Goal: Task Accomplishment & Management: Use online tool/utility

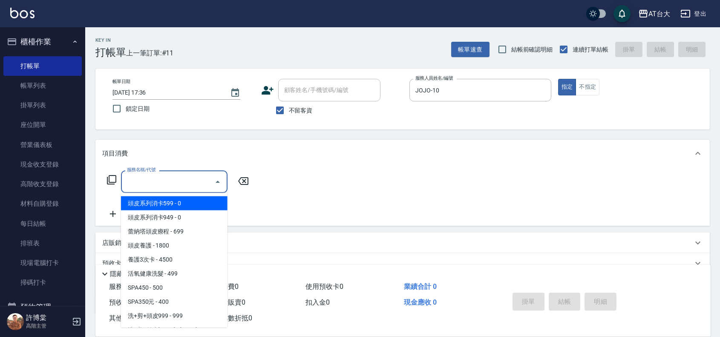
click at [147, 184] on input "服務名稱/代號" at bounding box center [168, 181] width 86 height 15
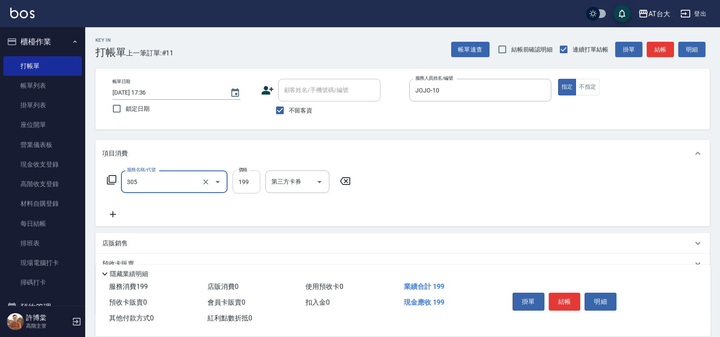
type input "剪髮(305)"
click at [242, 181] on input "199" at bounding box center [247, 181] width 28 height 23
type input "500"
click at [566, 301] on button "結帳" at bounding box center [565, 302] width 32 height 18
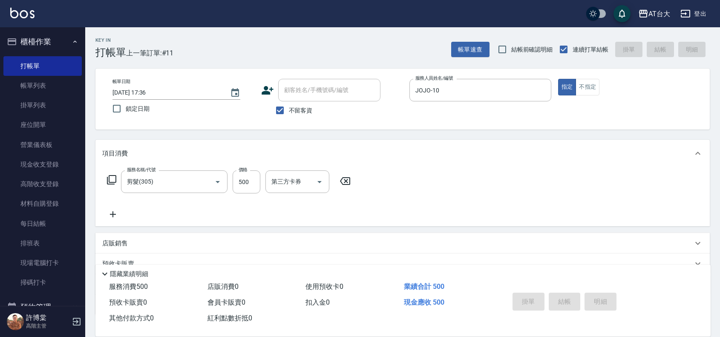
type input "2025/09/16 18:25"
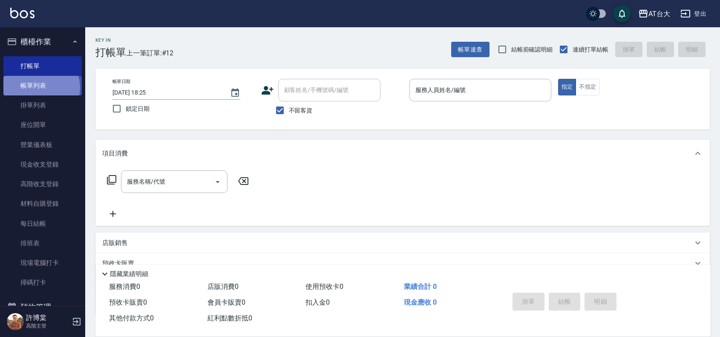
click at [40, 88] on link "帳單列表" at bounding box center [42, 86] width 78 height 20
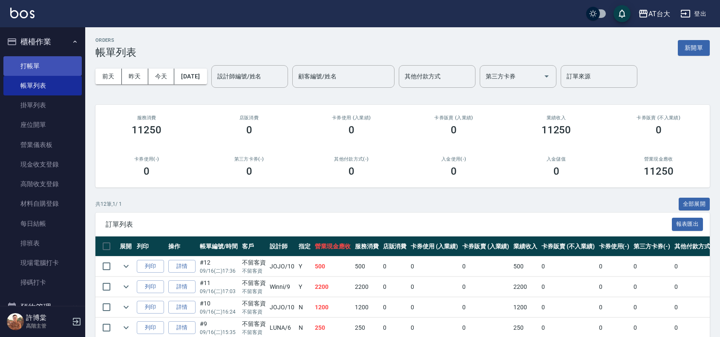
click at [47, 64] on link "打帳單" at bounding box center [42, 66] width 78 height 20
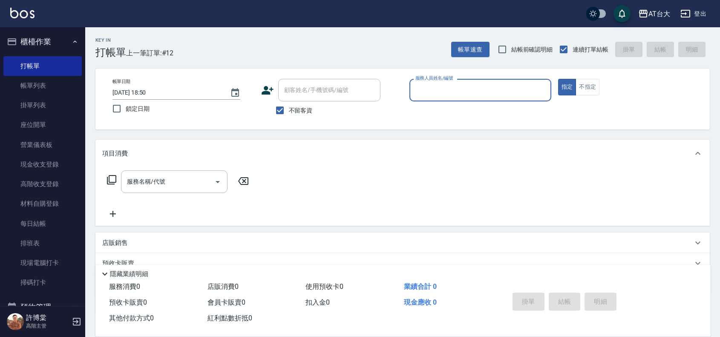
click at [450, 93] on input "服務人員姓名/編號" at bounding box center [480, 90] width 134 height 15
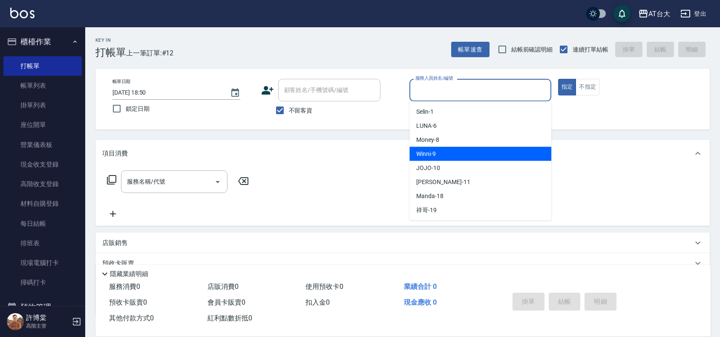
click at [481, 160] on div "Winni -9" at bounding box center [480, 154] width 142 height 14
type input "Winni-9"
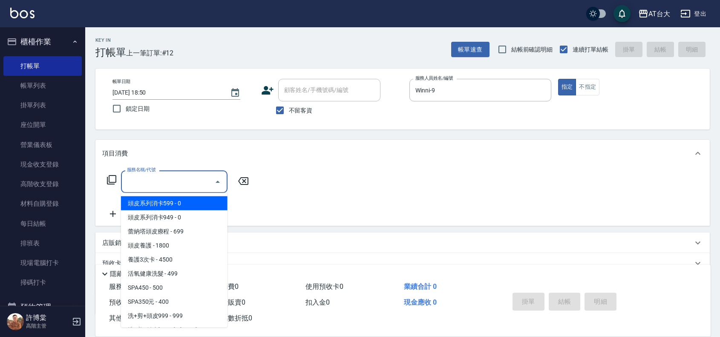
click at [152, 187] on input "服務名稱/代號" at bounding box center [168, 181] width 86 height 15
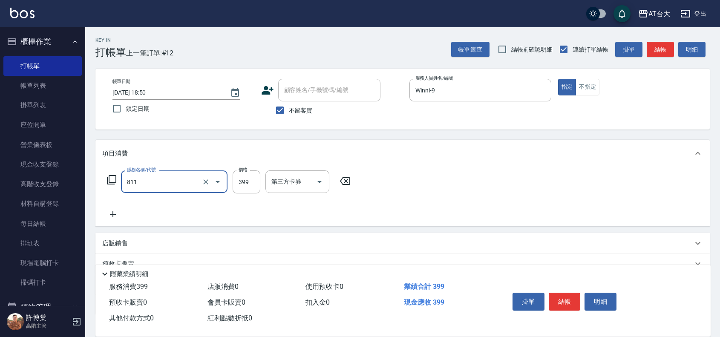
type input "洗+剪(811)"
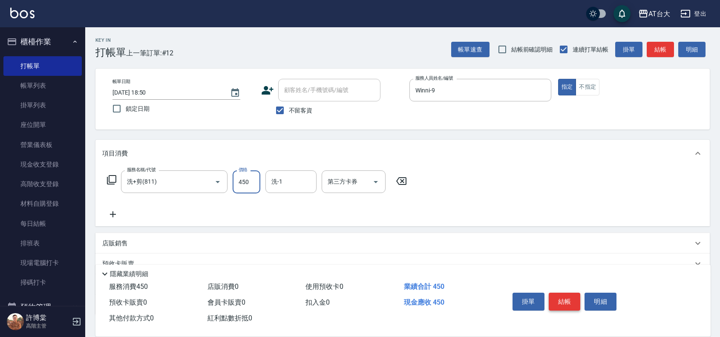
type input "450"
click at [561, 295] on button "結帳" at bounding box center [565, 302] width 32 height 18
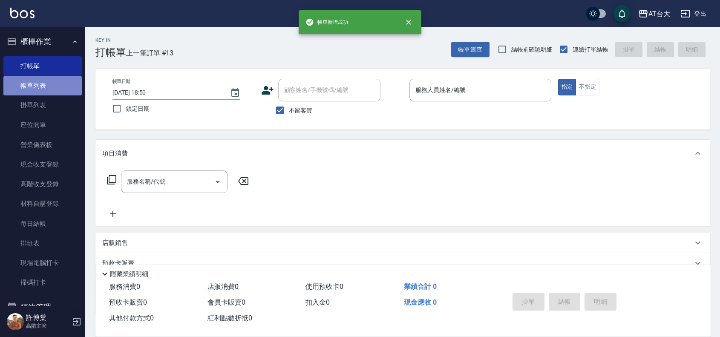
click at [43, 86] on link "帳單列表" at bounding box center [42, 86] width 78 height 20
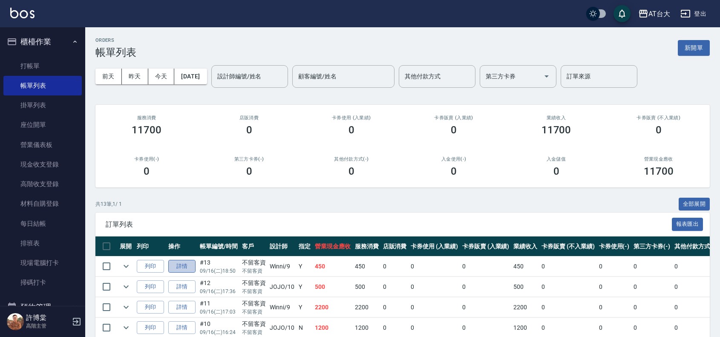
click at [193, 267] on link "詳情" at bounding box center [181, 266] width 27 height 13
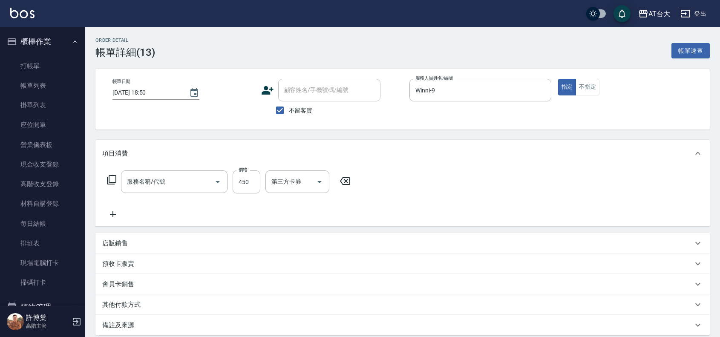
type input "2025/09/16 18:50"
checkbox input "true"
type input "Winni-9"
type input "洗+剪(811)"
click at [246, 186] on input "450" at bounding box center [247, 181] width 28 height 23
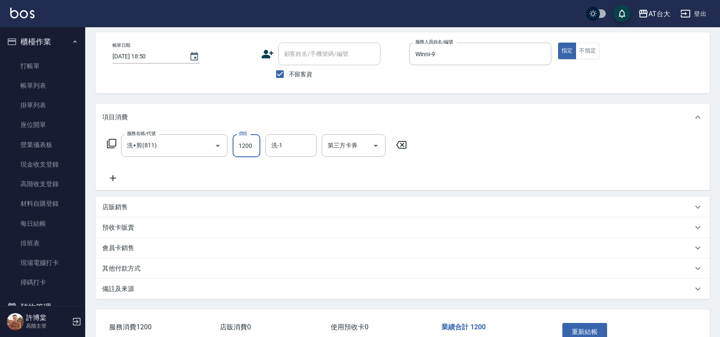
scroll to position [53, 0]
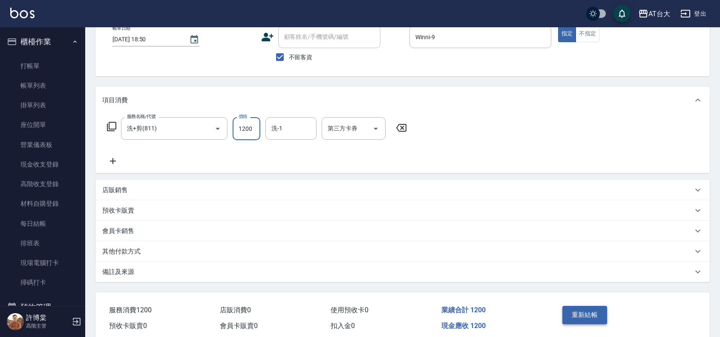
type input "1200"
click at [590, 311] on button "重新結帳" at bounding box center [584, 315] width 45 height 18
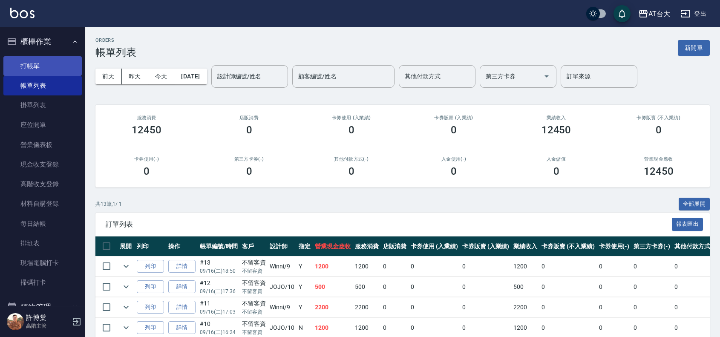
click at [45, 67] on link "打帳單" at bounding box center [42, 66] width 78 height 20
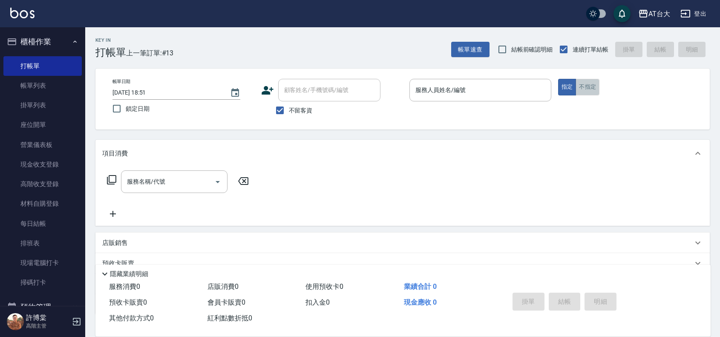
click at [597, 88] on button "不指定" at bounding box center [587, 87] width 24 height 17
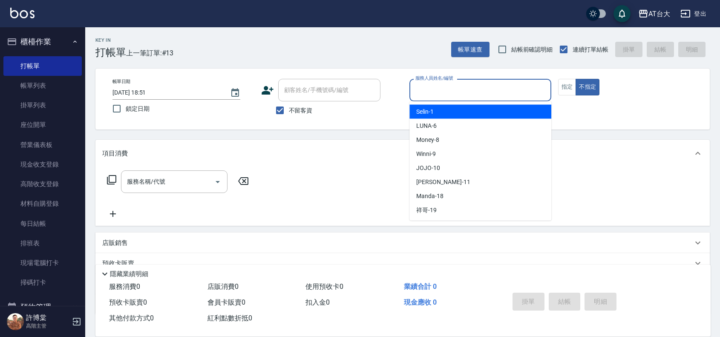
click at [484, 89] on input "服務人員姓名/編號" at bounding box center [480, 90] width 134 height 15
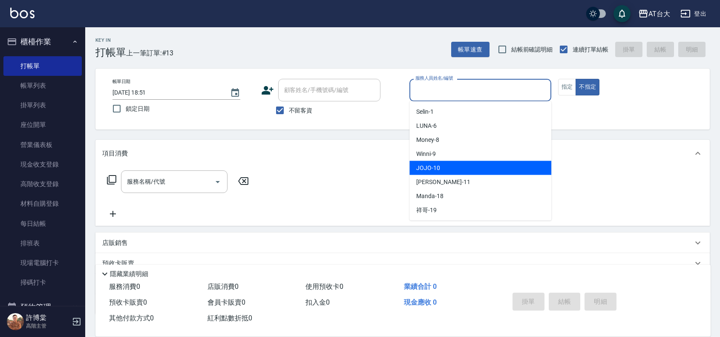
click at [465, 163] on div "JOJO -10" at bounding box center [480, 168] width 142 height 14
type input "JOJO-10"
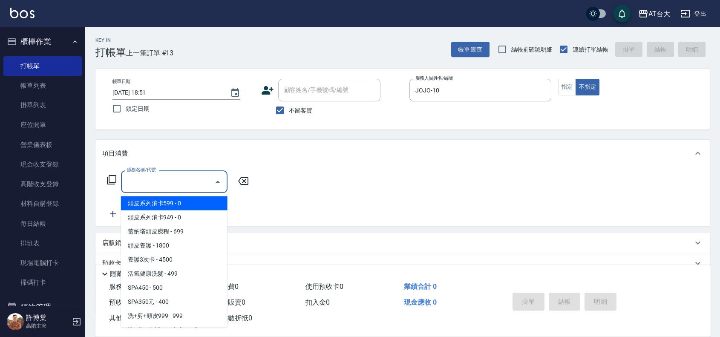
click at [152, 181] on input "服務名稱/代號" at bounding box center [168, 181] width 86 height 15
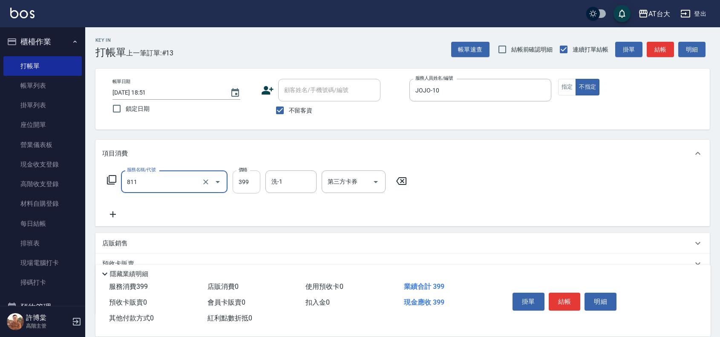
type input "洗+剪(811)"
drag, startPoint x: 250, startPoint y: 184, endPoint x: 242, endPoint y: 179, distance: 9.2
click at [250, 184] on input "399" at bounding box center [247, 181] width 28 height 23
type input "450"
click at [566, 296] on button "結帳" at bounding box center [565, 302] width 32 height 18
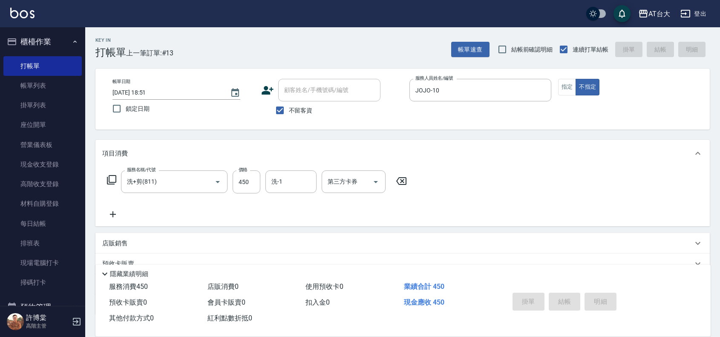
type input "2025/09/16 18:58"
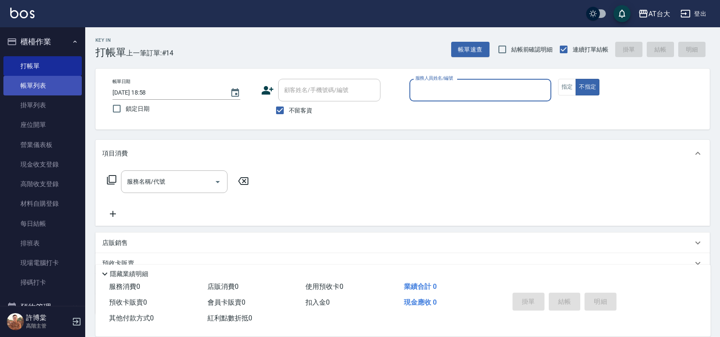
click at [41, 92] on link "帳單列表" at bounding box center [42, 86] width 78 height 20
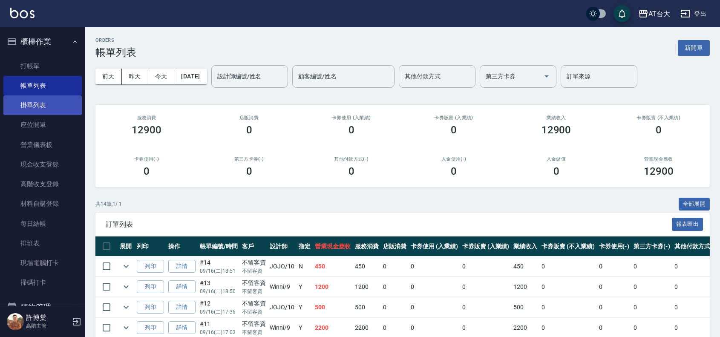
click at [46, 97] on link "掛單列表" at bounding box center [42, 105] width 78 height 20
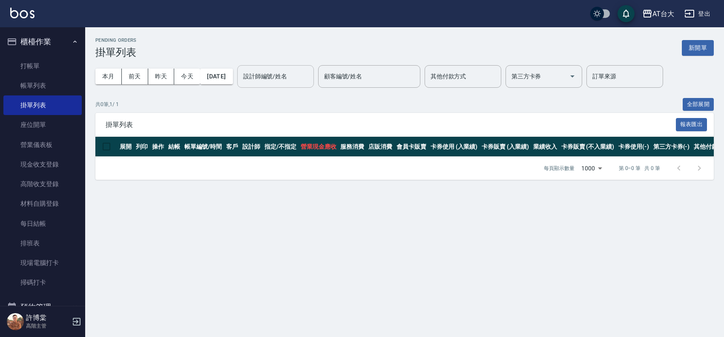
click at [287, 77] on input "設計師編號/姓名" at bounding box center [275, 76] width 69 height 15
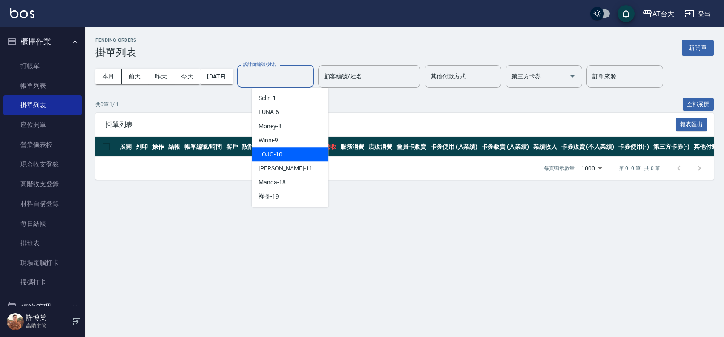
click at [284, 148] on div "JOJO -10" at bounding box center [290, 154] width 77 height 14
type input "JOJO-10"
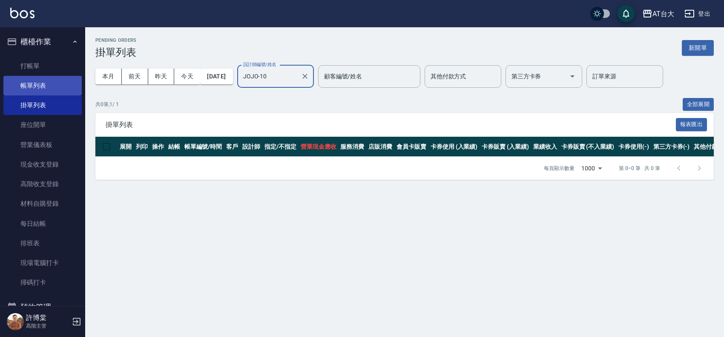
click at [46, 79] on link "帳單列表" at bounding box center [42, 86] width 78 height 20
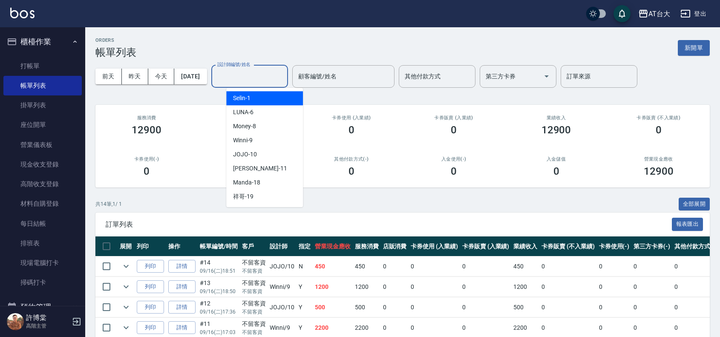
click at [279, 74] on input "設計師編號/姓名" at bounding box center [249, 76] width 69 height 15
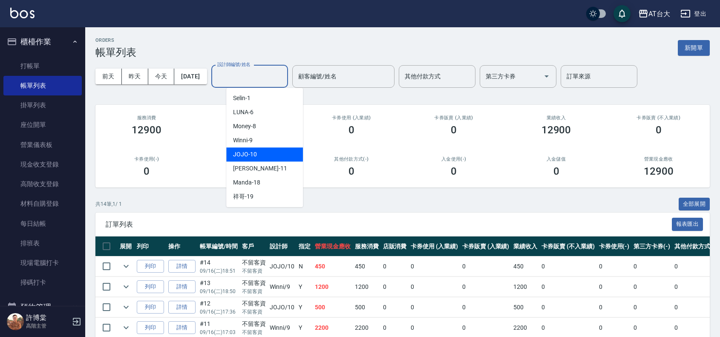
click at [260, 151] on div "JOJO -10" at bounding box center [264, 154] width 77 height 14
type input "JOJO-10"
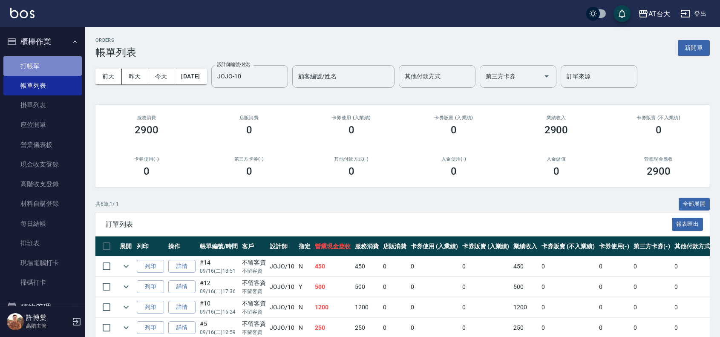
click at [52, 64] on link "打帳單" at bounding box center [42, 66] width 78 height 20
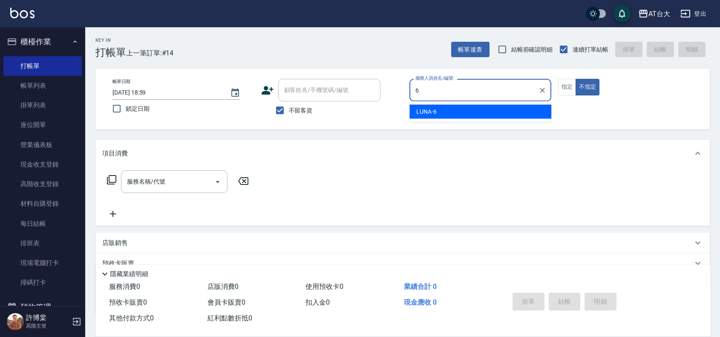
type input "LUNA-6"
type button "false"
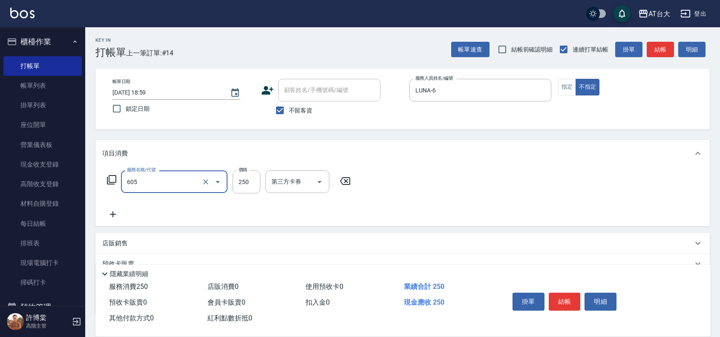
type input "洗髮 (女)(605)"
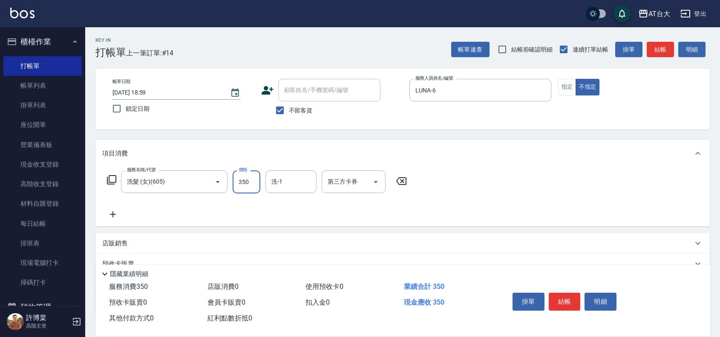
type input "350"
click at [565, 300] on button "結帳" at bounding box center [565, 302] width 32 height 18
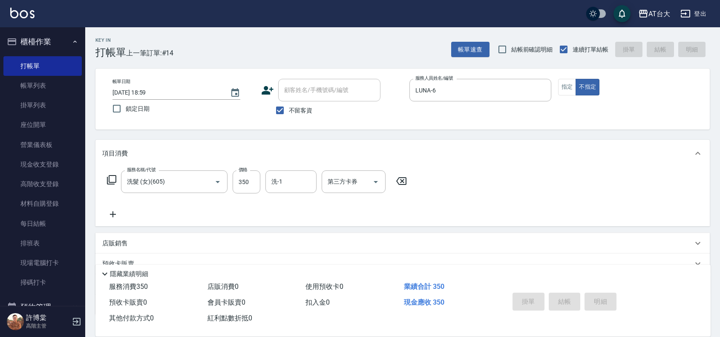
type input "2025/09/16 19:01"
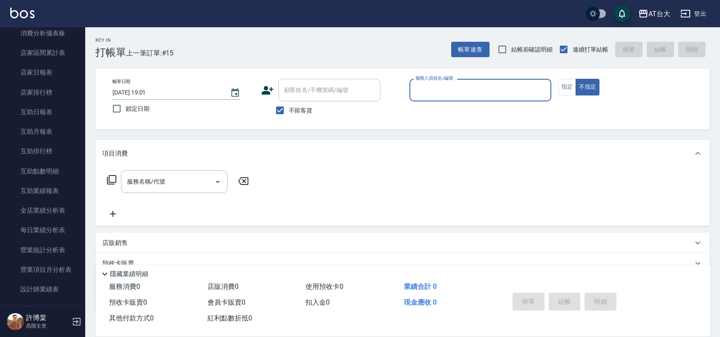
scroll to position [373, 0]
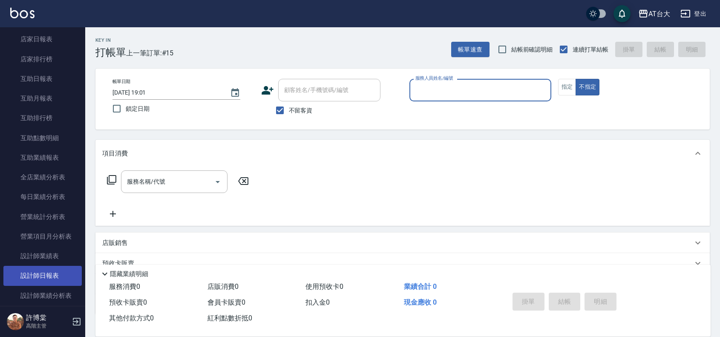
click at [25, 278] on link "設計師日報表" at bounding box center [42, 276] width 78 height 20
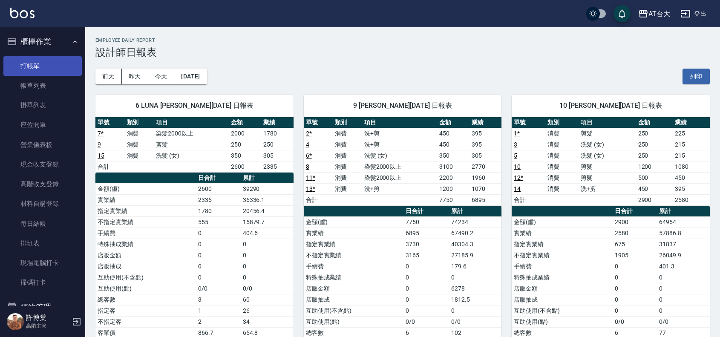
click at [43, 59] on link "打帳單" at bounding box center [42, 66] width 78 height 20
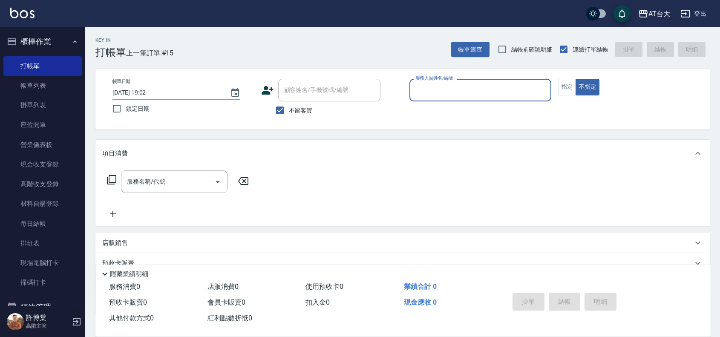
click at [526, 92] on input "服務人員姓名/編號" at bounding box center [480, 90] width 134 height 15
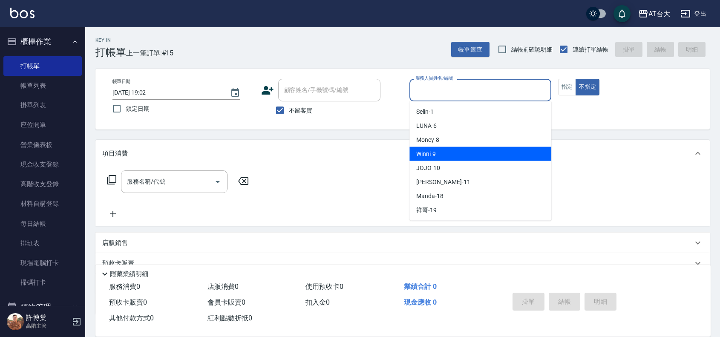
click at [436, 158] on div "Winni -9" at bounding box center [480, 154] width 142 height 14
type input "Winni-9"
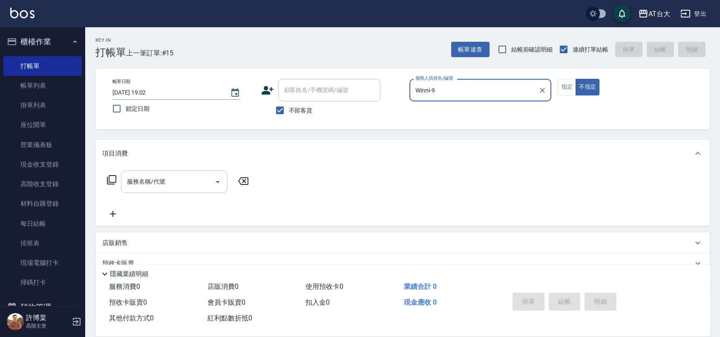
click at [182, 190] on div "服務名稱/代號" at bounding box center [174, 181] width 106 height 23
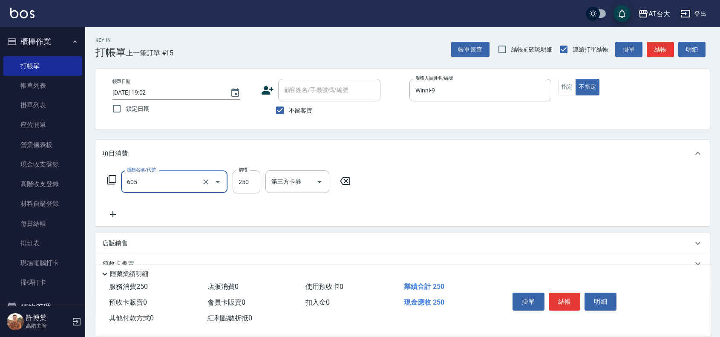
type input "洗髮 (女)(605)"
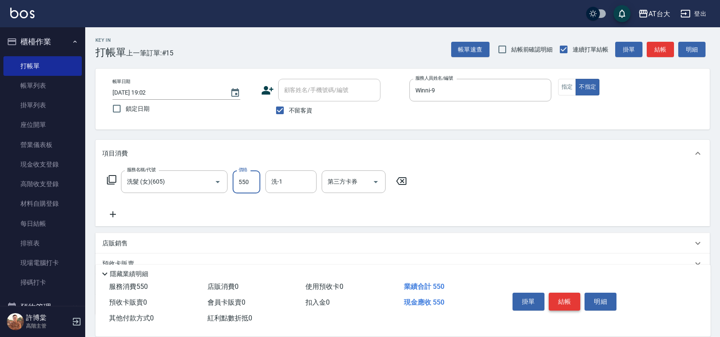
type input "550"
click at [566, 299] on button "結帳" at bounding box center [565, 302] width 32 height 18
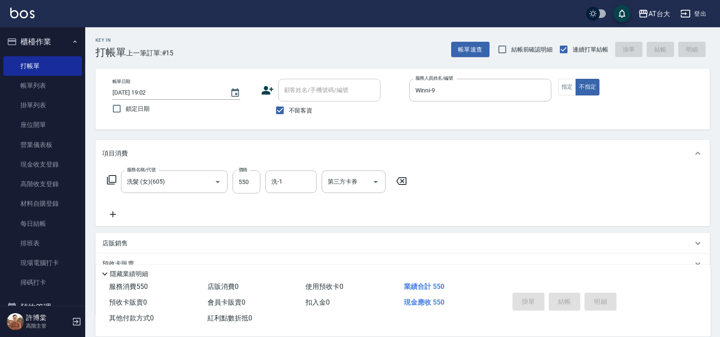
type input "2025/09/16 19:25"
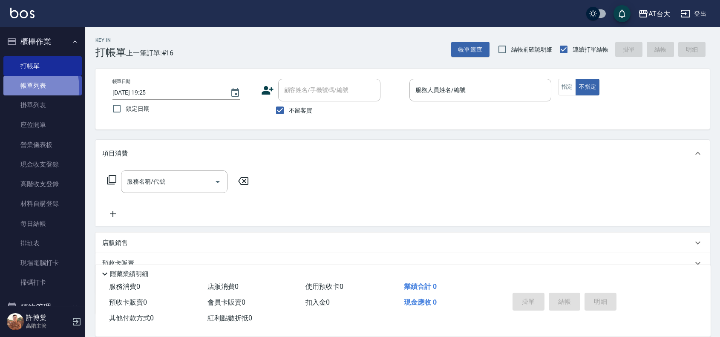
click at [26, 88] on link "帳單列表" at bounding box center [42, 86] width 78 height 20
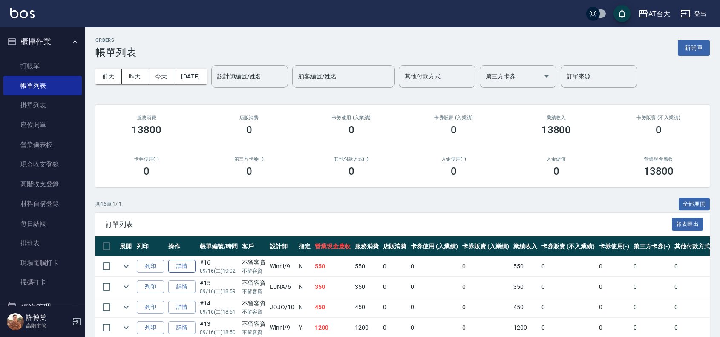
click at [190, 266] on link "詳情" at bounding box center [181, 266] width 27 height 13
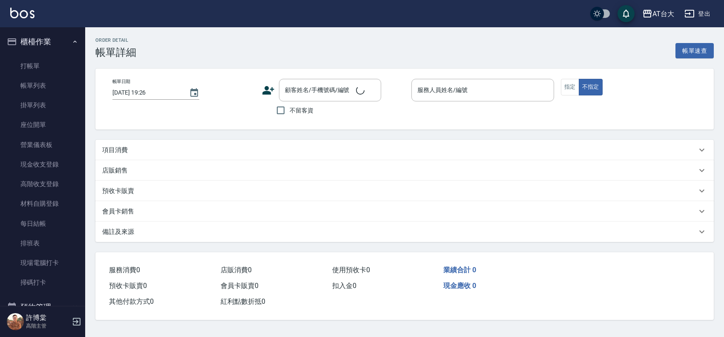
type input "2025/09/16 19:02"
checkbox input "true"
type input "Winni-9"
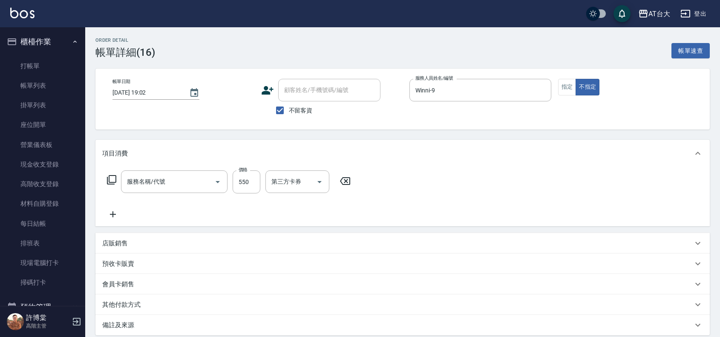
type input "洗髮 (女)(605)"
click at [241, 184] on input "550" at bounding box center [247, 181] width 28 height 23
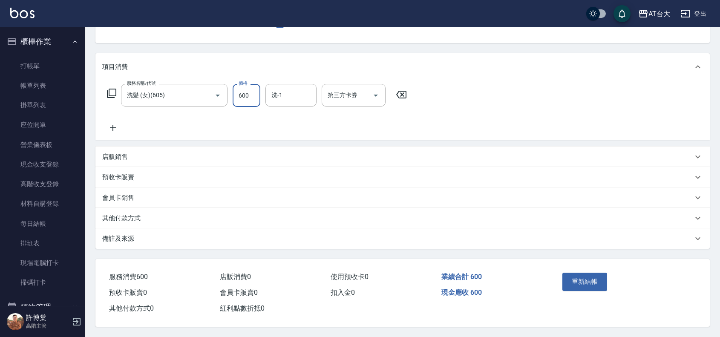
scroll to position [90, 0]
type input "600"
click at [586, 286] on button "重新結帳" at bounding box center [584, 282] width 45 height 18
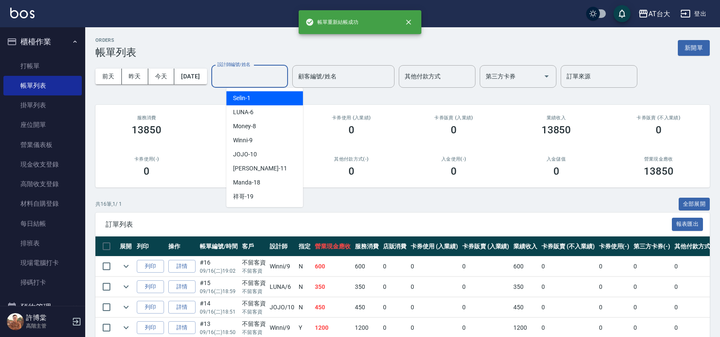
click at [274, 79] on input "設計師編號/姓名" at bounding box center [249, 76] width 69 height 15
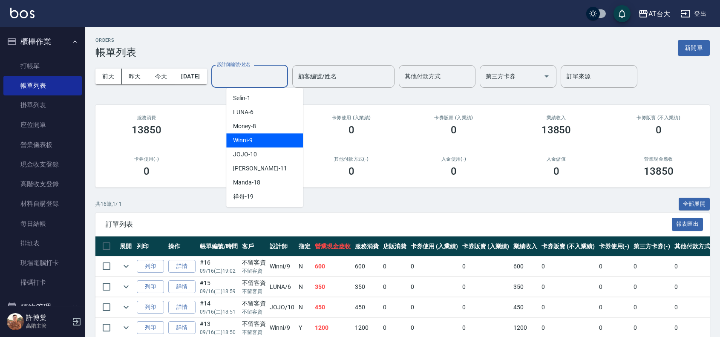
click at [258, 140] on div "Winni -9" at bounding box center [264, 140] width 77 height 14
type input "Winni-9"
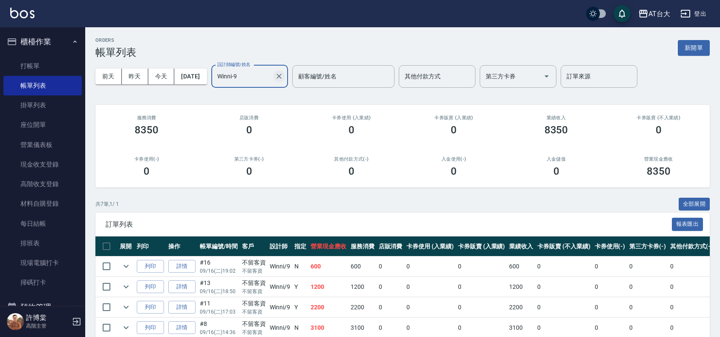
click at [283, 76] on icon "Clear" at bounding box center [279, 76] width 9 height 9
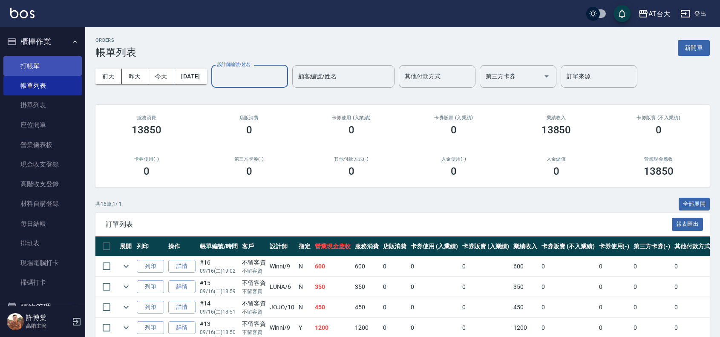
click at [56, 69] on link "打帳單" at bounding box center [42, 66] width 78 height 20
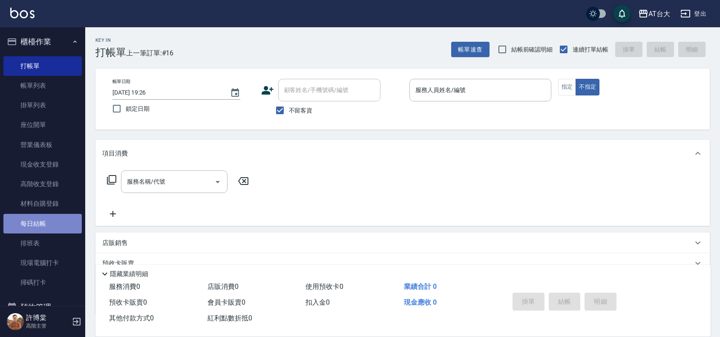
click at [65, 224] on link "每日結帳" at bounding box center [42, 224] width 78 height 20
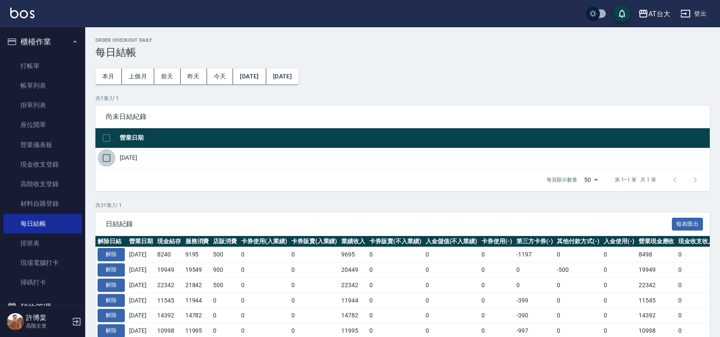
click at [106, 158] on input "checkbox" at bounding box center [107, 158] width 18 height 18
checkbox input "true"
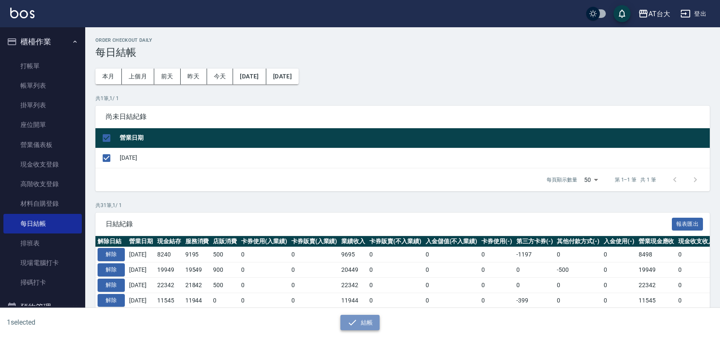
click at [358, 319] on button "結帳" at bounding box center [360, 323] width 40 height 16
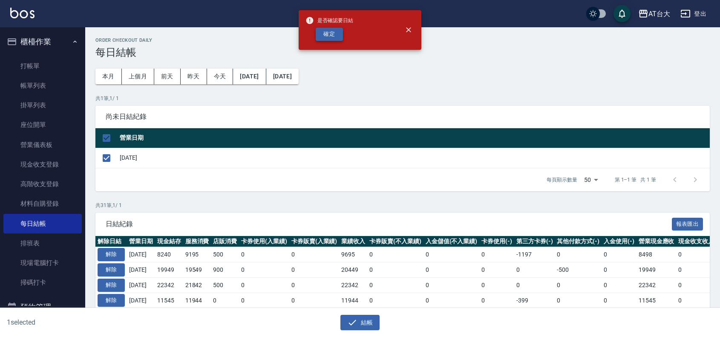
click at [341, 40] on button "確定" at bounding box center [329, 34] width 27 height 13
checkbox input "false"
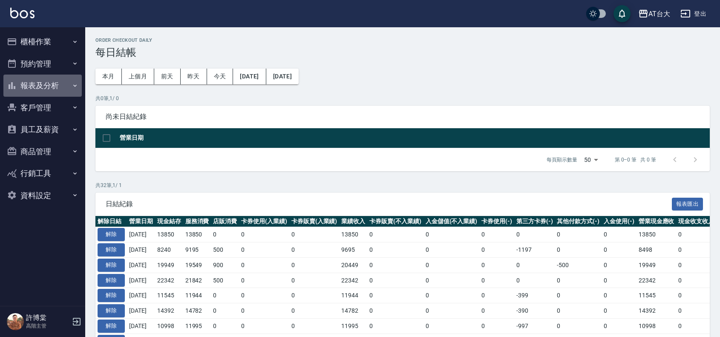
click at [22, 77] on button "報表及分析" at bounding box center [42, 86] width 78 height 22
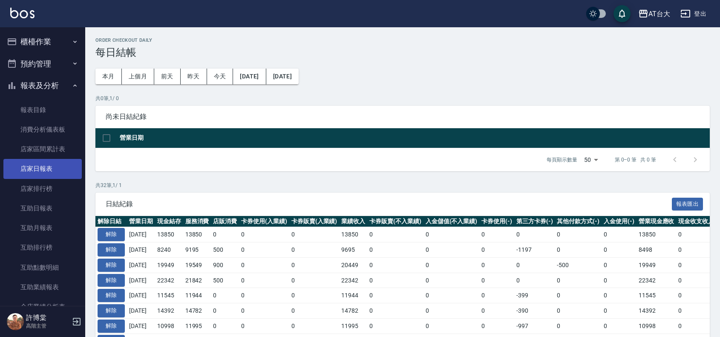
click at [66, 164] on link "店家日報表" at bounding box center [42, 169] width 78 height 20
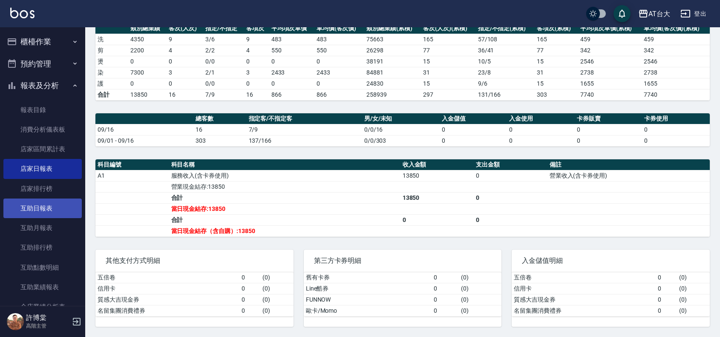
scroll to position [106, 0]
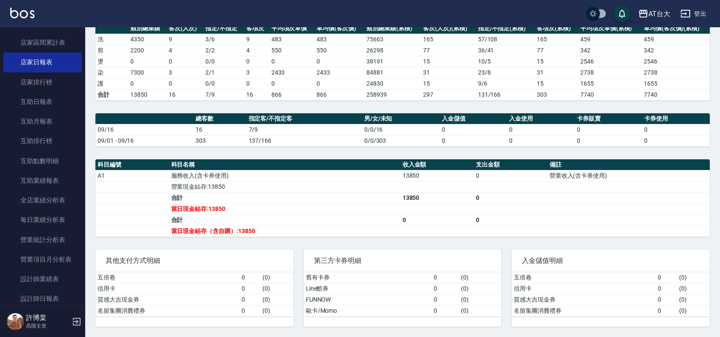
click at [78, 298] on nav "櫃檯作業 打帳單 帳單列表 掛單列表 座位開單 營業儀表板 現金收支登錄 高階收支登錄 材料自購登錄 每日結帳 排班表 現場電腦打卡 掃碼打卡 預約管理 預約…" at bounding box center [42, 166] width 85 height 279
click at [62, 289] on link "設計師日報表" at bounding box center [42, 299] width 78 height 20
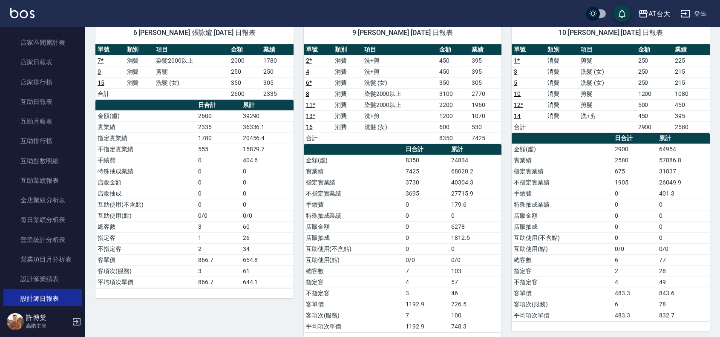
scroll to position [74, 0]
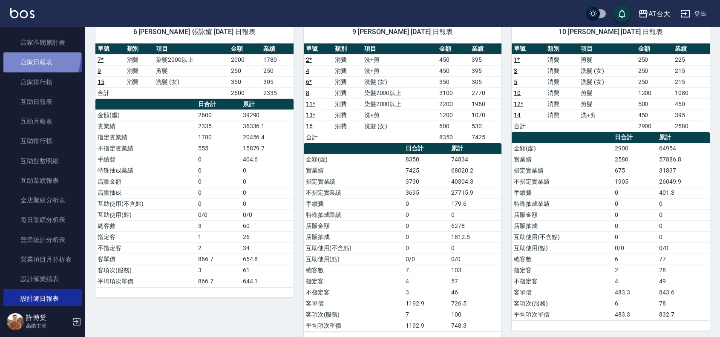
click at [36, 56] on link "店家日報表" at bounding box center [42, 62] width 78 height 20
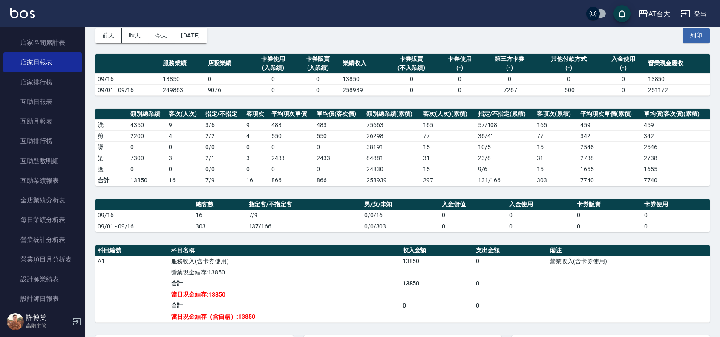
scroll to position [43, 0]
